Goal: Find specific page/section: Find specific page/section

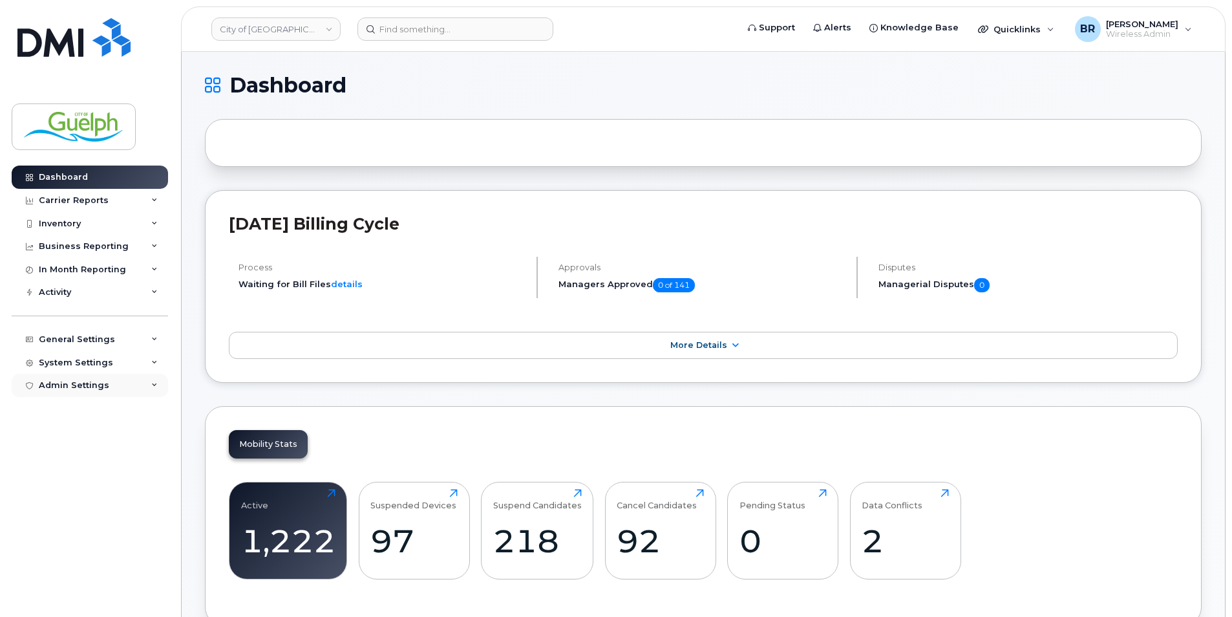
click at [90, 386] on div "Admin Settings" at bounding box center [74, 385] width 70 height 10
click at [92, 332] on div "General Settings" at bounding box center [90, 339] width 156 height 23
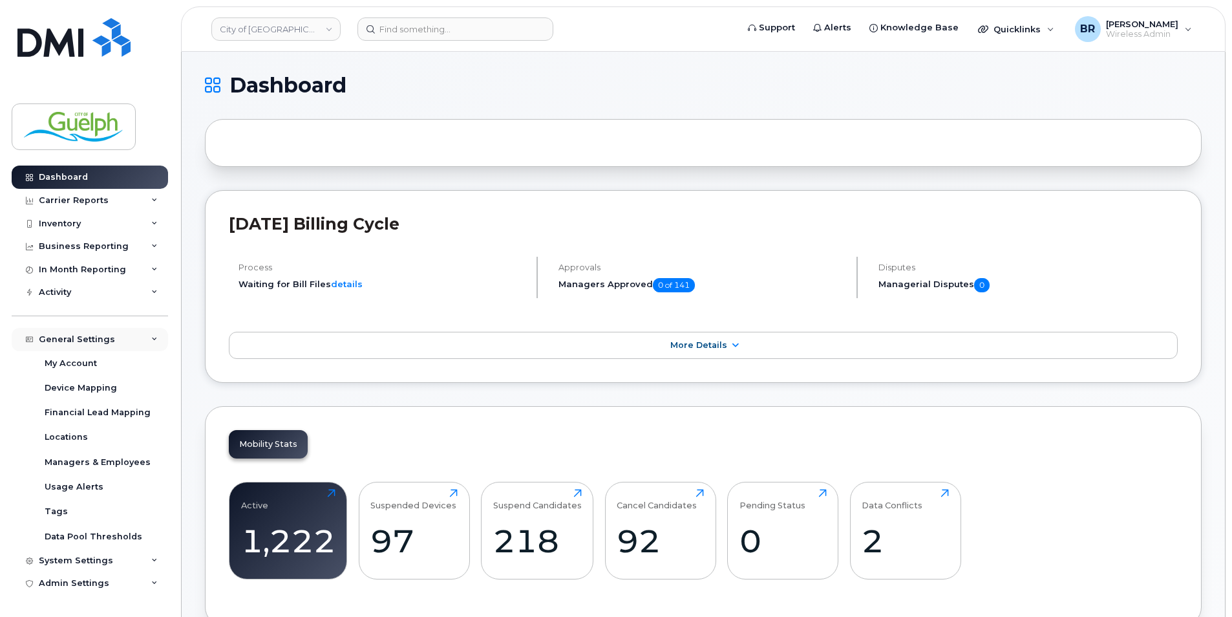
click at [92, 332] on div "General Settings" at bounding box center [90, 339] width 156 height 23
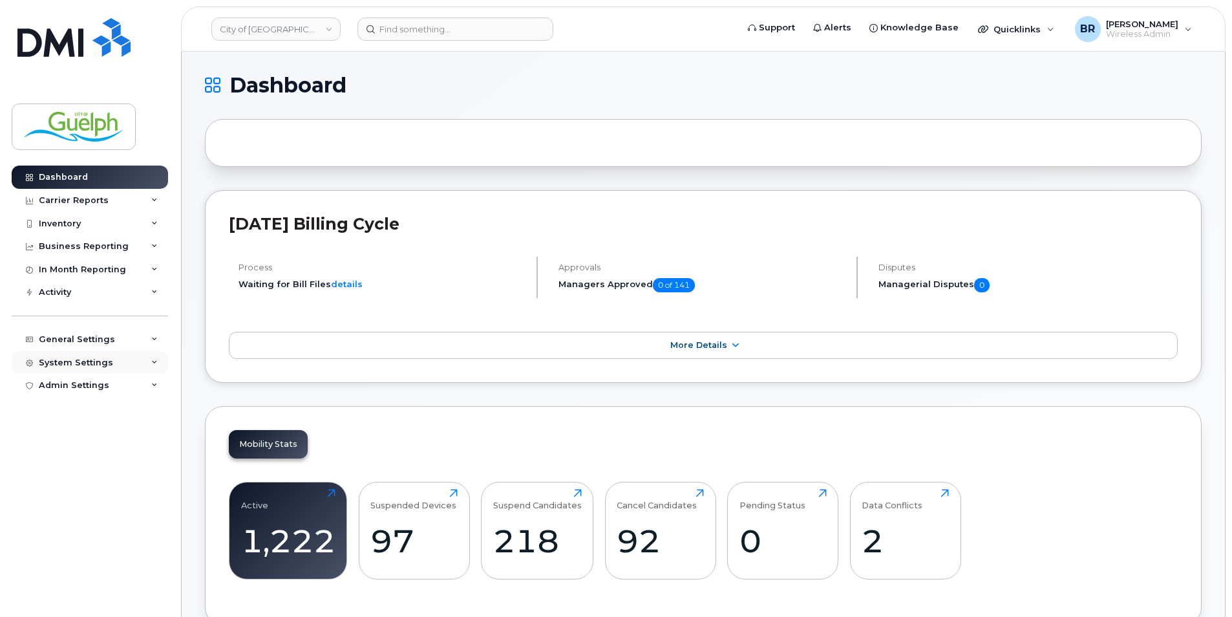
click at [83, 357] on div "System Settings" at bounding box center [76, 362] width 74 height 10
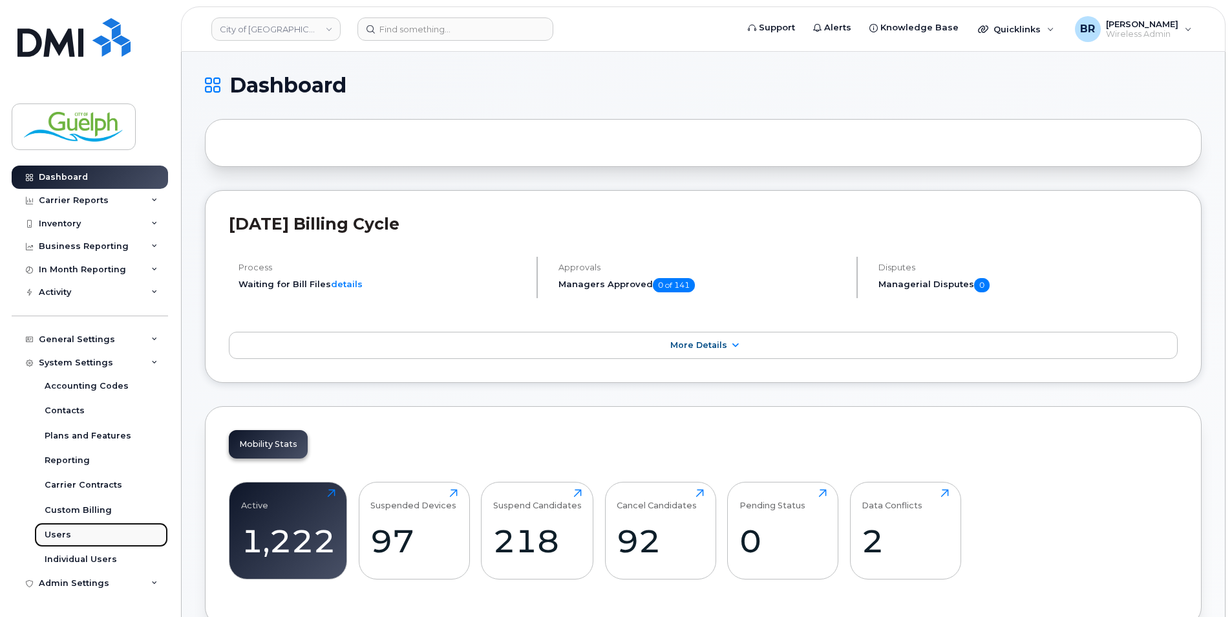
click at [81, 531] on link "Users" at bounding box center [101, 534] width 134 height 25
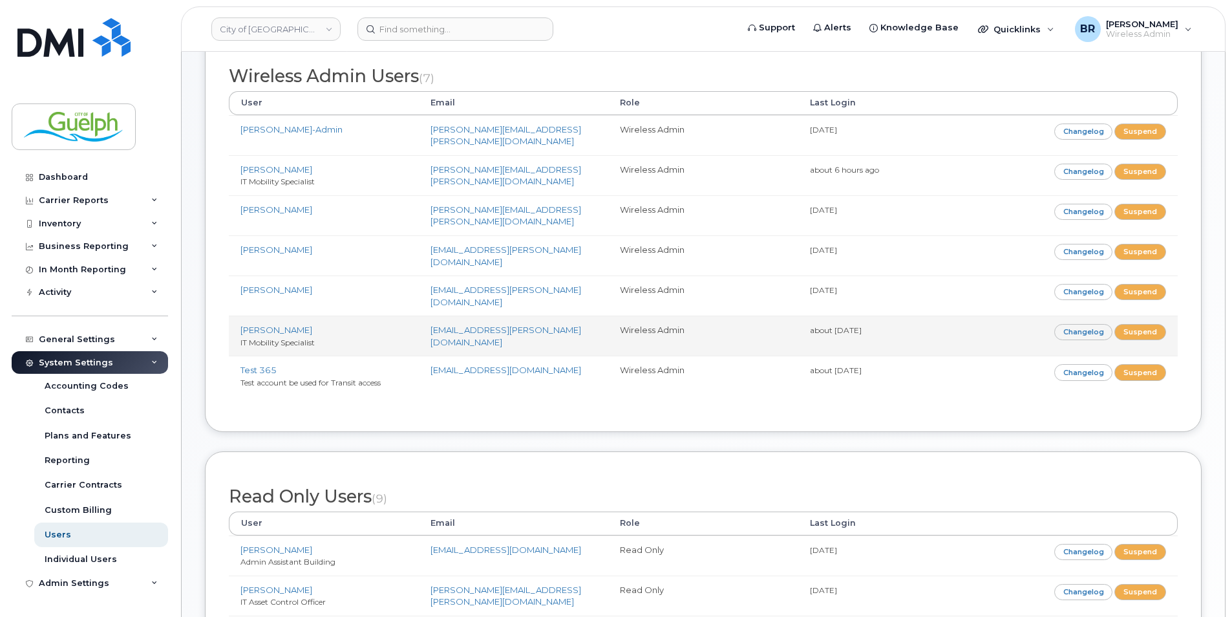
scroll to position [65, 0]
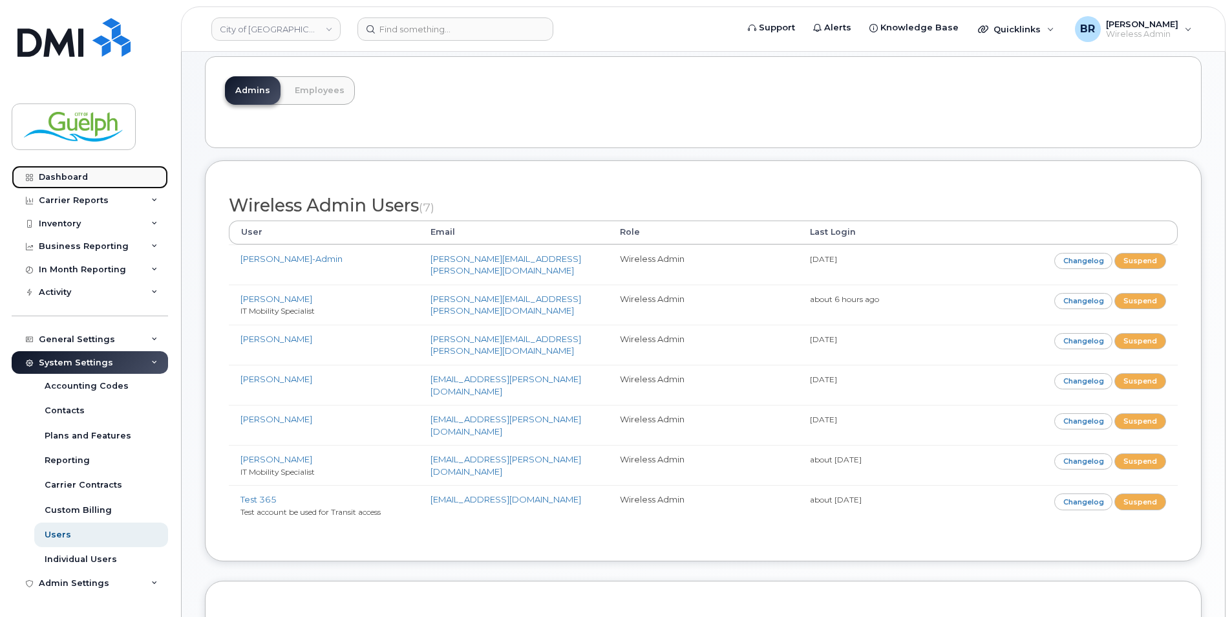
drag, startPoint x: 80, startPoint y: 175, endPoint x: 138, endPoint y: 169, distance: 58.5
click at [80, 175] on div "Dashboard" at bounding box center [63, 177] width 49 height 10
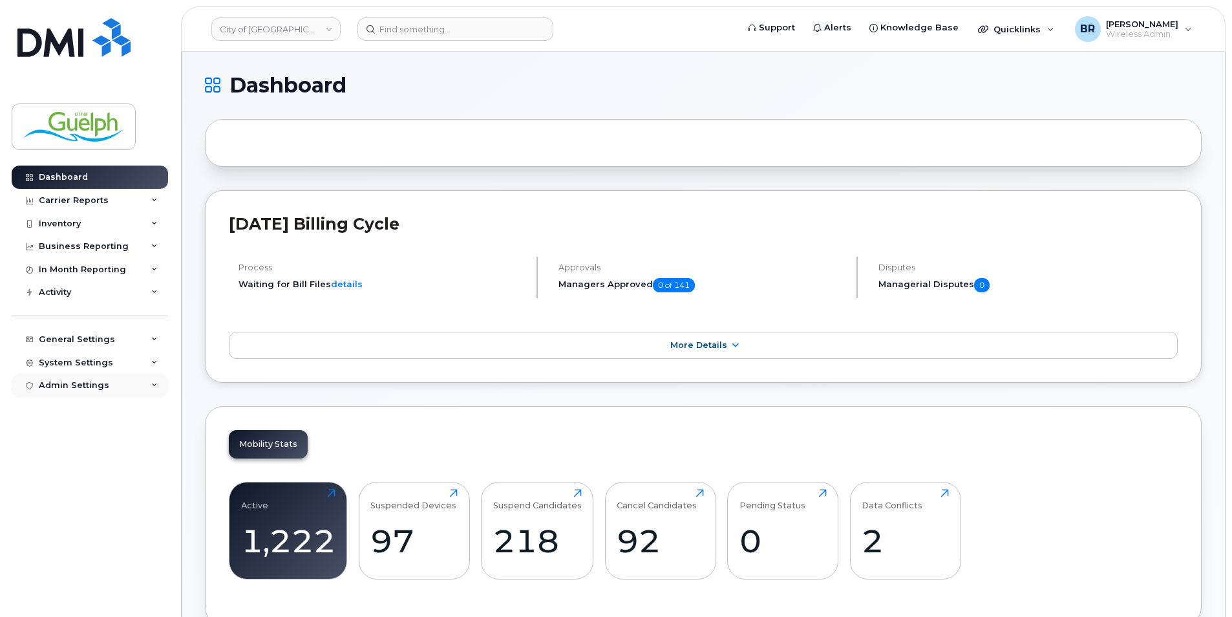
click at [105, 385] on div "Admin Settings" at bounding box center [90, 385] width 156 height 23
click at [96, 337] on div "General Settings" at bounding box center [77, 339] width 76 height 10
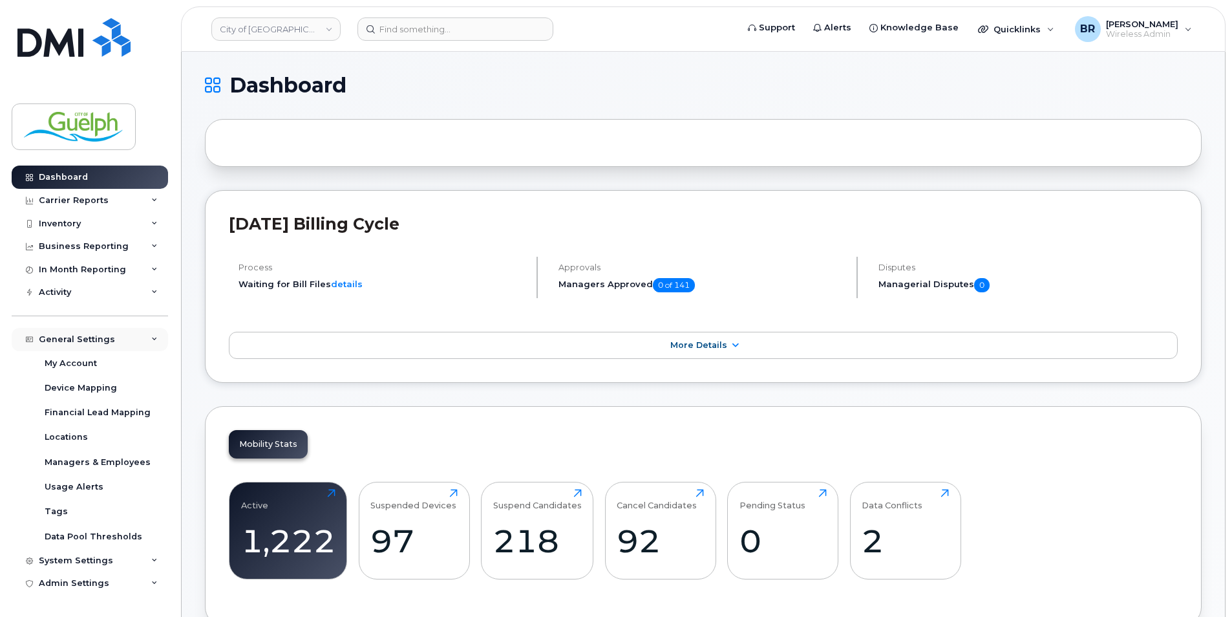
click at [96, 337] on div "General Settings" at bounding box center [77, 339] width 76 height 10
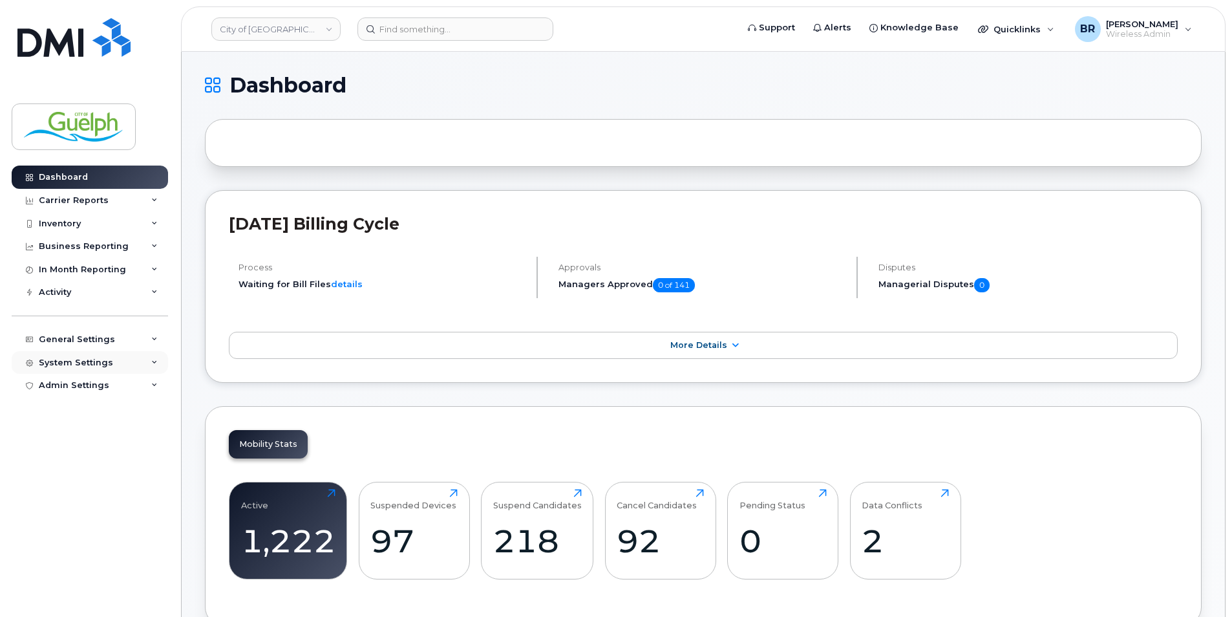
click at [84, 360] on div "System Settings" at bounding box center [76, 362] width 74 height 10
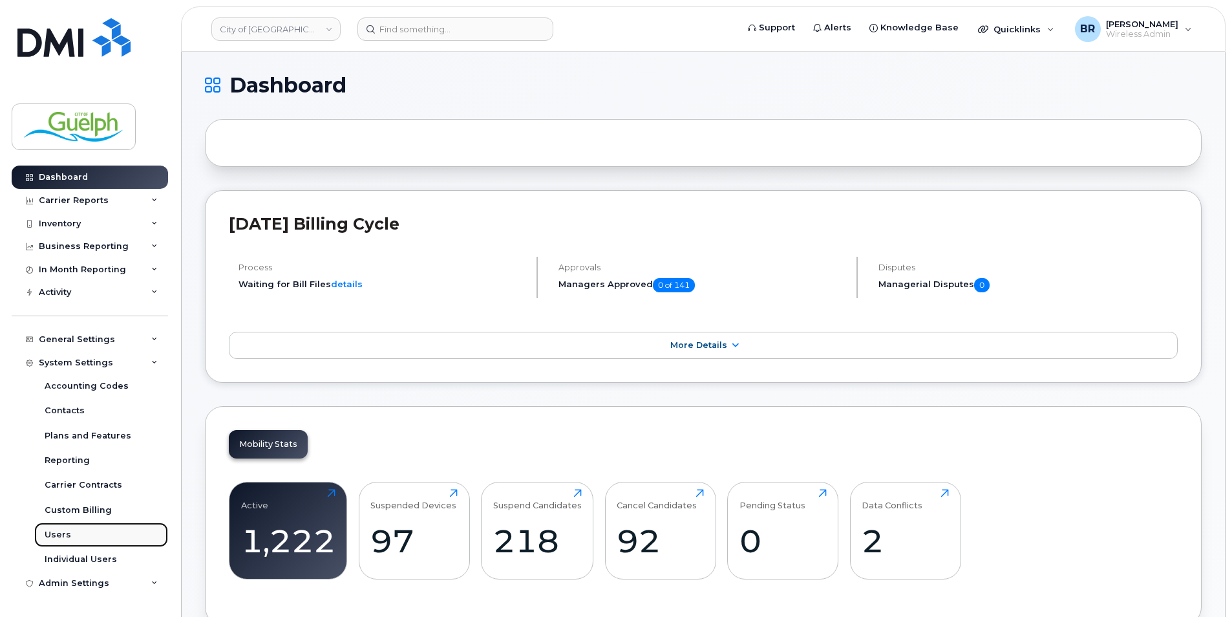
click at [59, 534] on div "Users" at bounding box center [58, 535] width 27 height 12
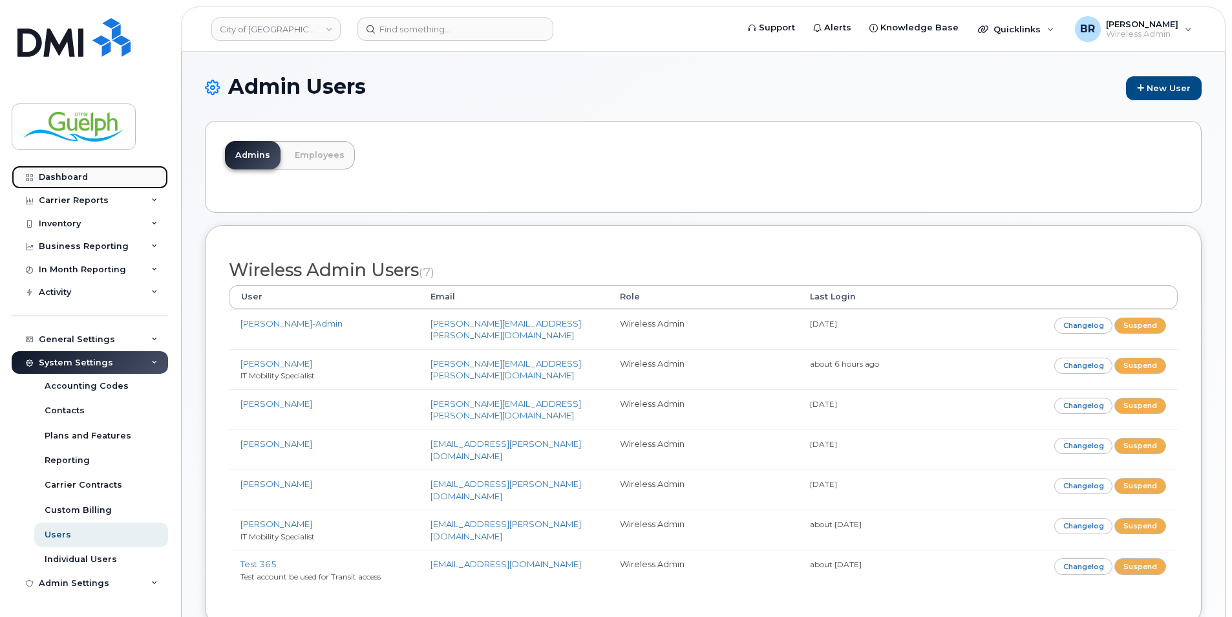
click at [45, 175] on div "Dashboard" at bounding box center [63, 177] width 49 height 10
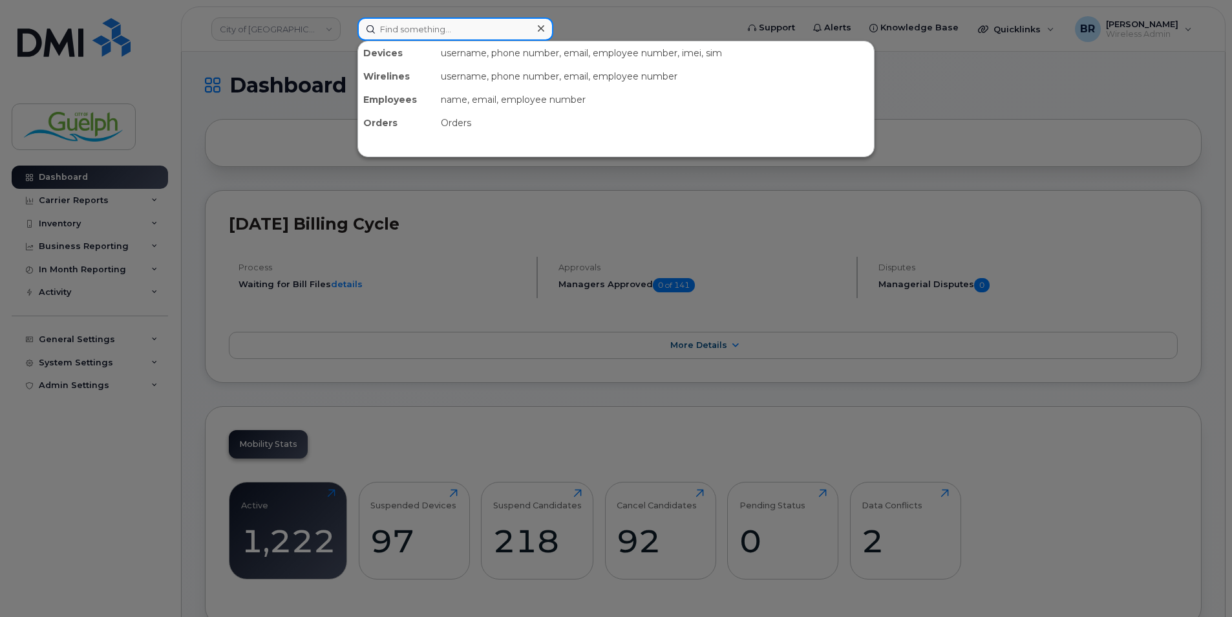
click at [455, 30] on input at bounding box center [455, 28] width 196 height 23
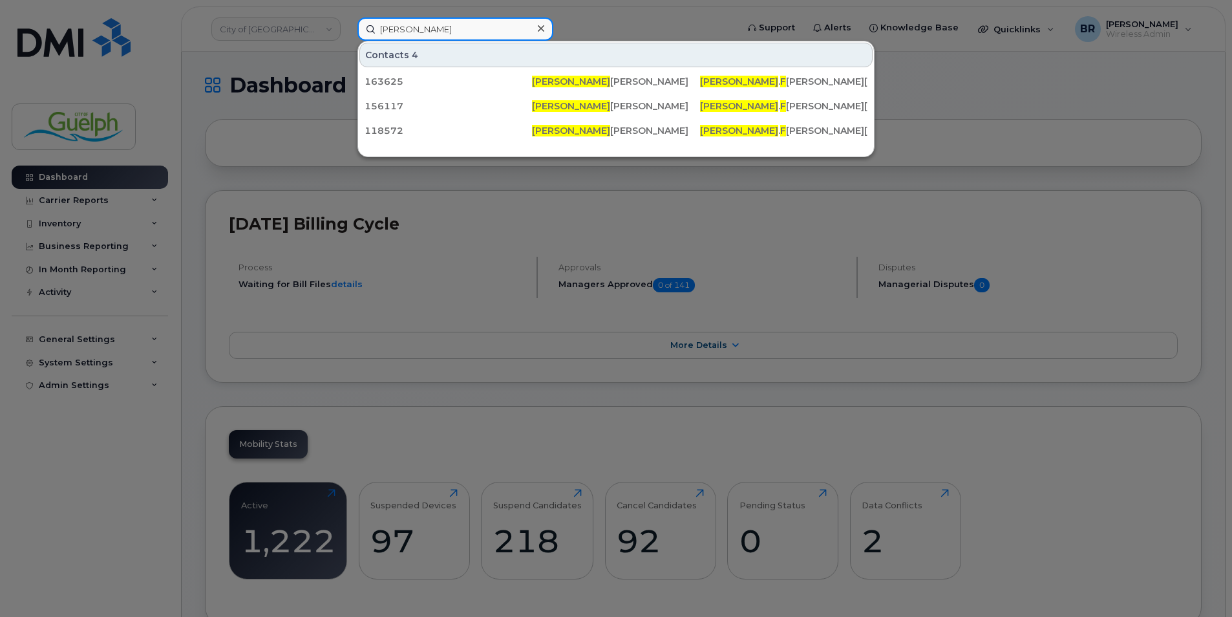
type input "rachel f"
click at [542, 28] on icon at bounding box center [541, 28] width 6 height 6
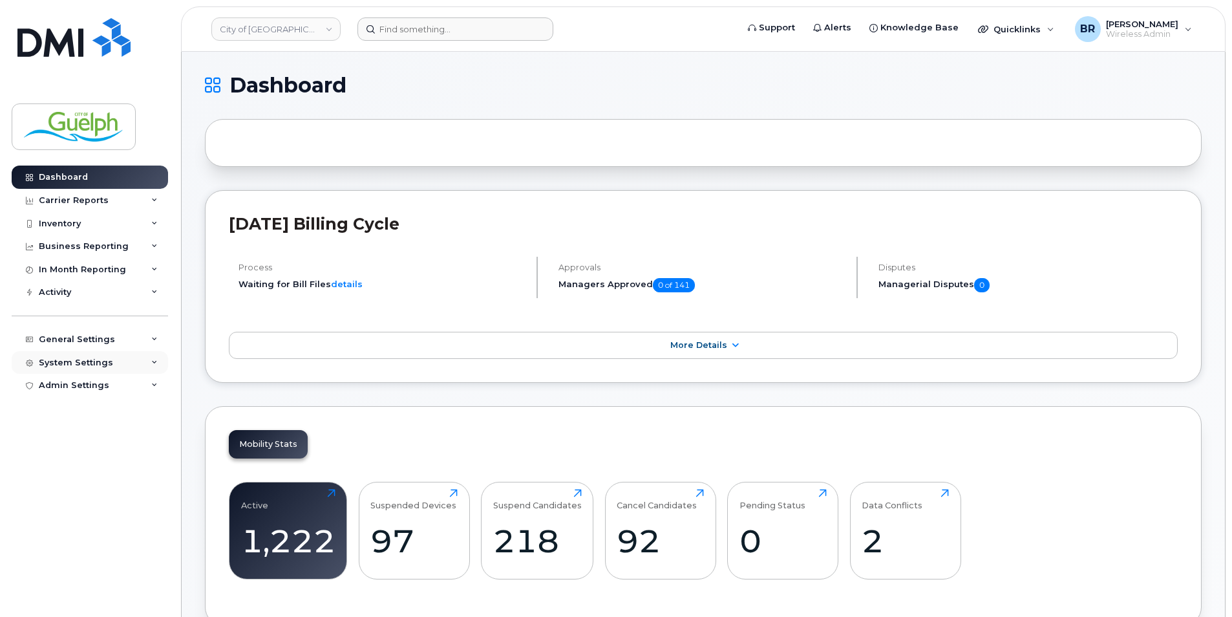
click at [75, 365] on div "System Settings" at bounding box center [76, 362] width 74 height 10
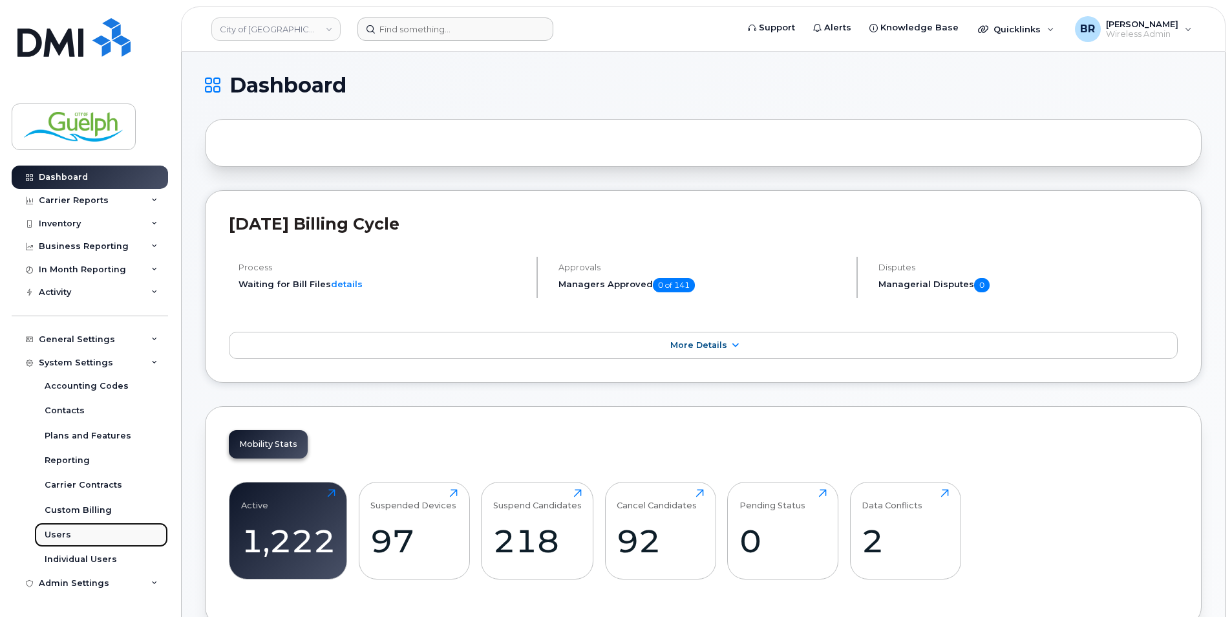
click at [67, 530] on div "Users" at bounding box center [58, 535] width 27 height 12
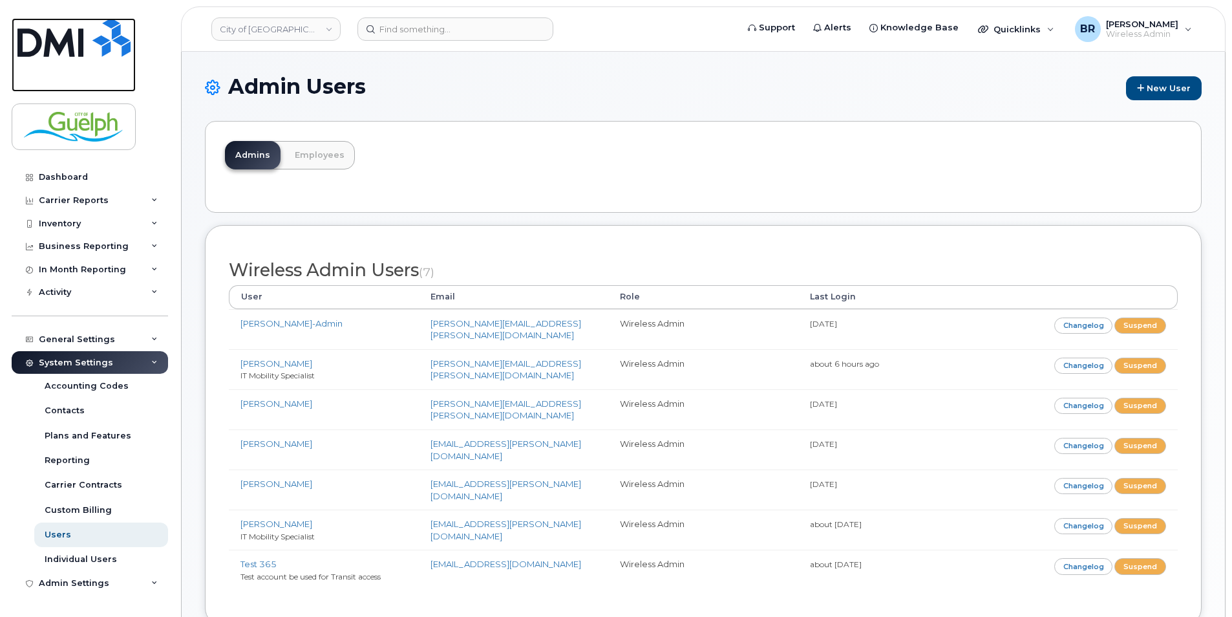
drag, startPoint x: 73, startPoint y: 37, endPoint x: 33, endPoint y: 34, distance: 40.2
click at [72, 37] on img at bounding box center [73, 37] width 113 height 39
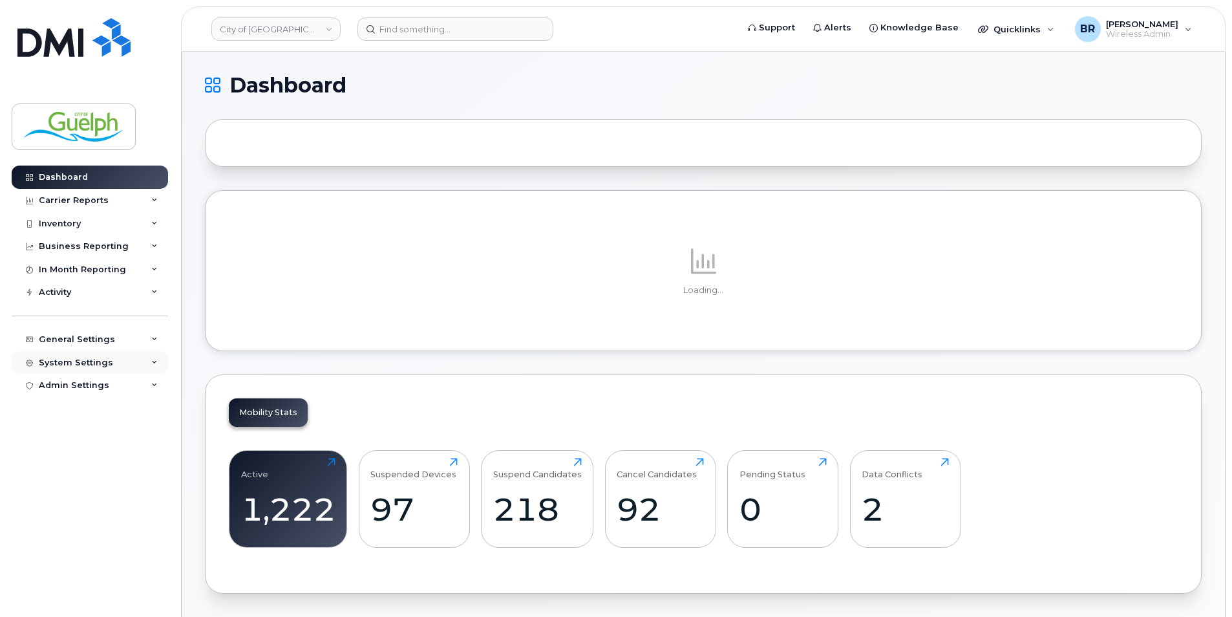
click at [79, 357] on div "System Settings" at bounding box center [76, 362] width 74 height 10
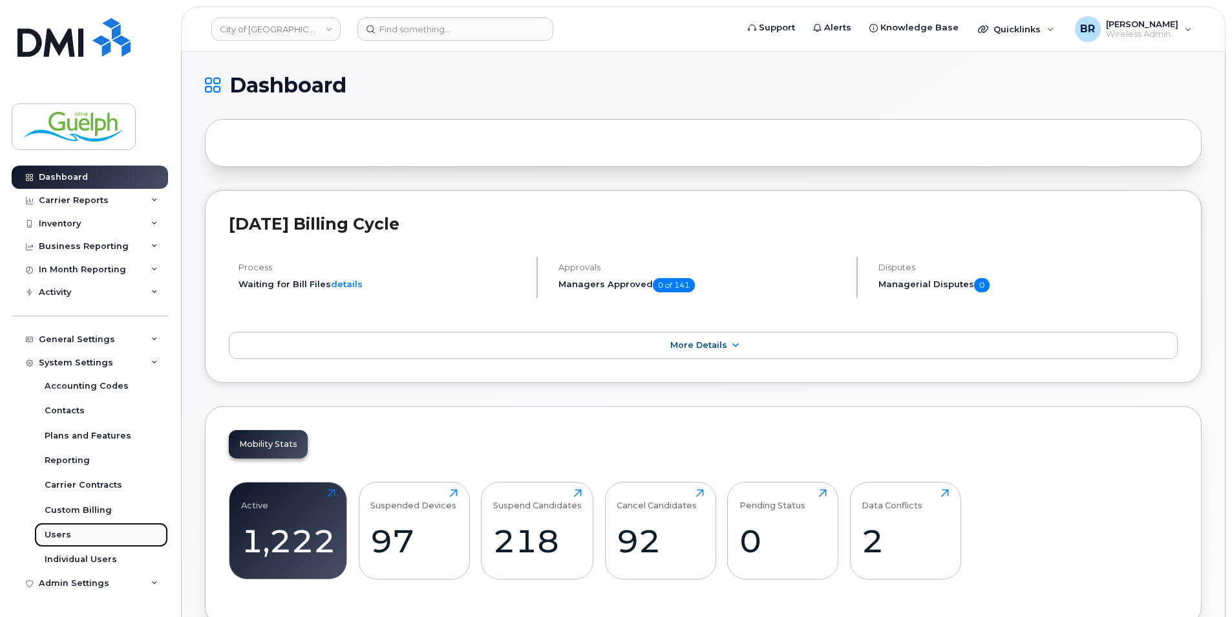
click at [62, 539] on div "Users" at bounding box center [58, 535] width 27 height 12
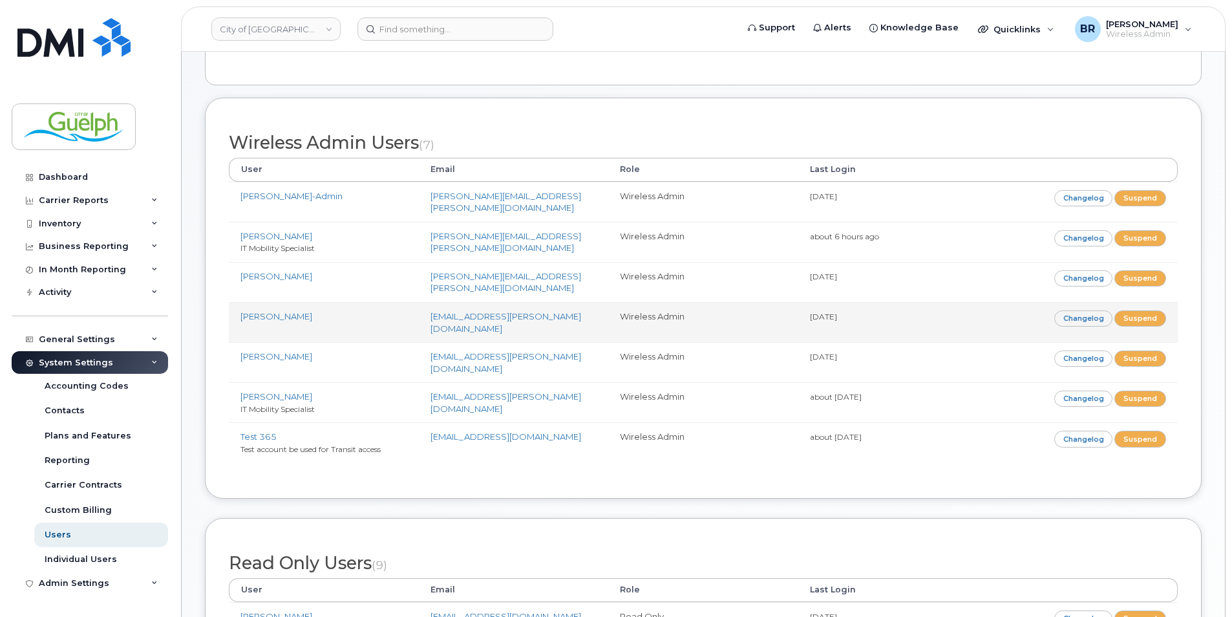
scroll to position [65, 0]
